Goal: Navigation & Orientation: Find specific page/section

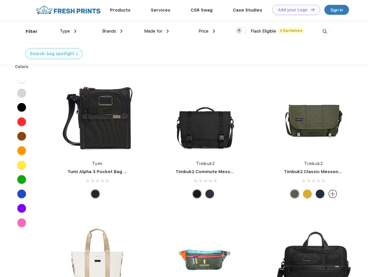
scroll to position [0, 0]
click at [294, 10] on link "Add your Logo Design Tool" at bounding box center [296, 10] width 48 height 10
click at [0, 0] on div "Design Tool" at bounding box center [0, 0] width 0 height 0
click at [310, 10] on link "Add your Logo Design Tool" at bounding box center [296, 10] width 48 height 10
click at [28, 31] on div "Filter" at bounding box center [32, 31] width 12 height 7
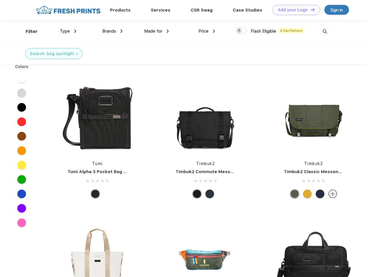
click at [68, 31] on span "Type" at bounding box center [65, 31] width 10 height 5
click at [112, 31] on span "Brands" at bounding box center [109, 31] width 14 height 5
click at [156, 31] on span "Made for" at bounding box center [153, 31] width 18 height 5
click at [207, 31] on span "Price" at bounding box center [203, 31] width 10 height 5
click at [241, 31] on div at bounding box center [240, 30] width 11 height 6
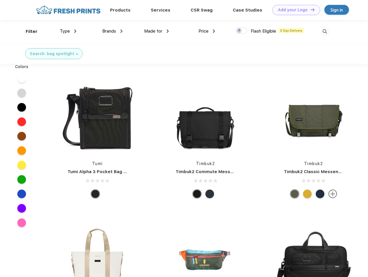
click at [239, 31] on input "checkbox" at bounding box center [237, 29] width 4 height 4
click at [324, 31] on img at bounding box center [325, 32] width 10 height 10
